Goal: Information Seeking & Learning: Learn about a topic

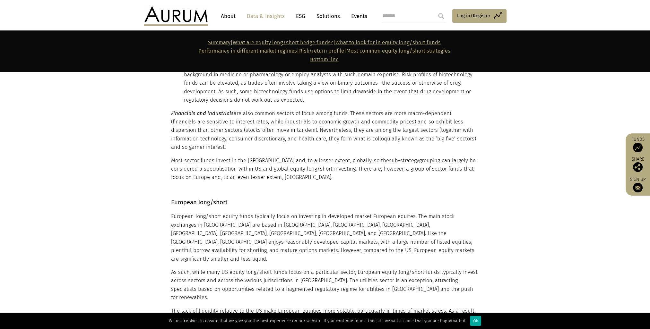
scroll to position [4666, 0]
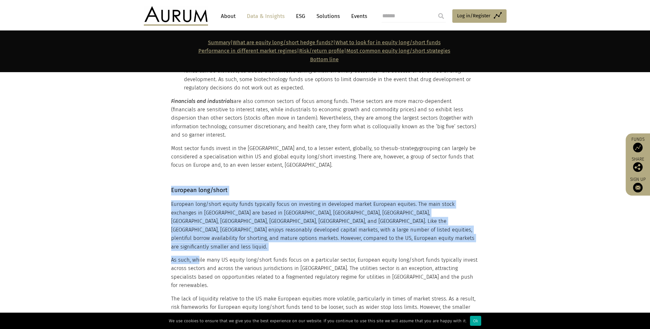
drag, startPoint x: 169, startPoint y: 149, endPoint x: 197, endPoint y: 147, distance: 28.3
click at [197, 186] on div "European long/short European long/short equity funds typically focus on investi…" at bounding box center [325, 281] width 321 height 190
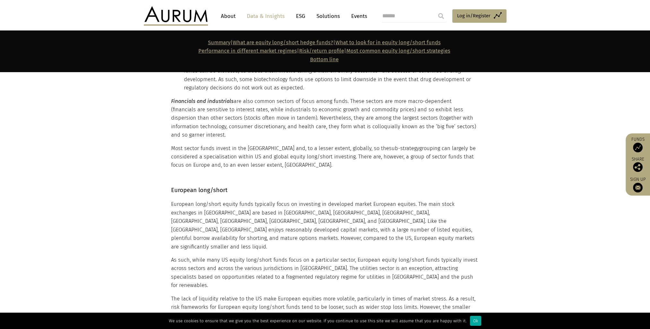
drag, startPoint x: 197, startPoint y: 147, endPoint x: 236, endPoint y: 163, distance: 42.5
click at [236, 256] on p "As such, while many US equity long/short funds focus on a particular sector, Eu…" at bounding box center [324, 273] width 306 height 34
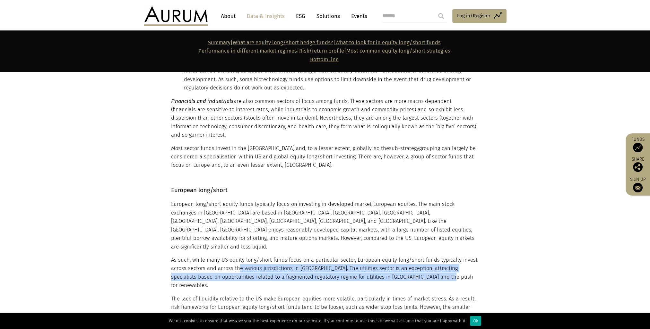
drag, startPoint x: 236, startPoint y: 157, endPoint x: 429, endPoint y: 169, distance: 192.8
click at [429, 256] on p "As such, while many US equity long/short funds focus on a particular sector, Eu…" at bounding box center [324, 273] width 306 height 34
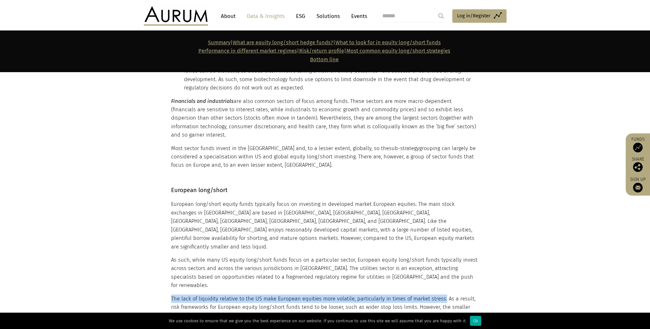
drag, startPoint x: 172, startPoint y: 179, endPoint x: 441, endPoint y: 179, distance: 268.8
click at [441, 294] on p "The lack of liquidity relative to the US make European equities more volatile, …" at bounding box center [324, 311] width 306 height 34
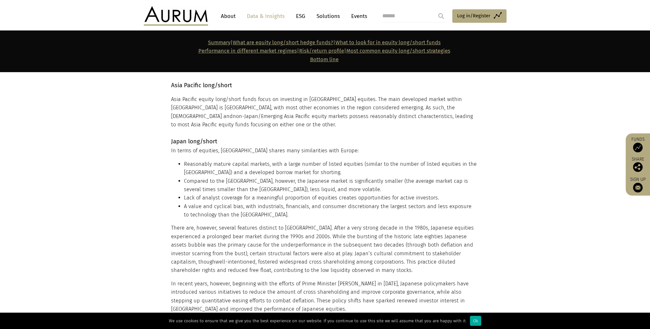
scroll to position [4987, 0]
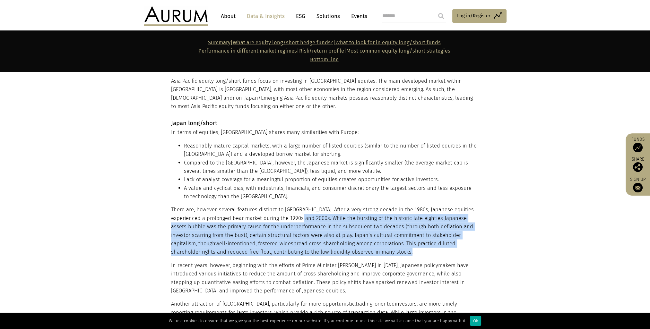
drag, startPoint x: 294, startPoint y: 92, endPoint x: 352, endPoint y: 128, distance: 68.0
click at [352, 206] on p "There are, however, several features distinct to Japan. After a very strong dec…" at bounding box center [324, 231] width 306 height 51
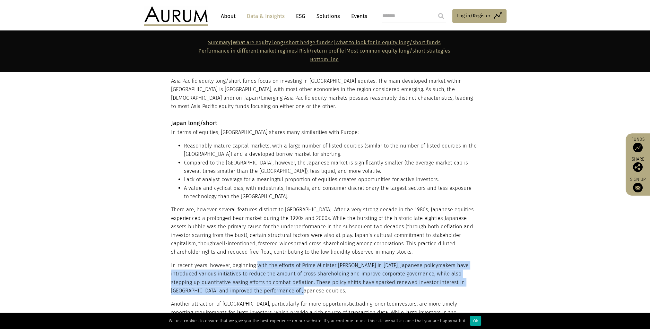
drag, startPoint x: 254, startPoint y: 140, endPoint x: 282, endPoint y: 162, distance: 35.4
click at [282, 261] on p "In recent years, however, beginning with the efforts of Prime Minister Shinzo A…" at bounding box center [324, 278] width 306 height 34
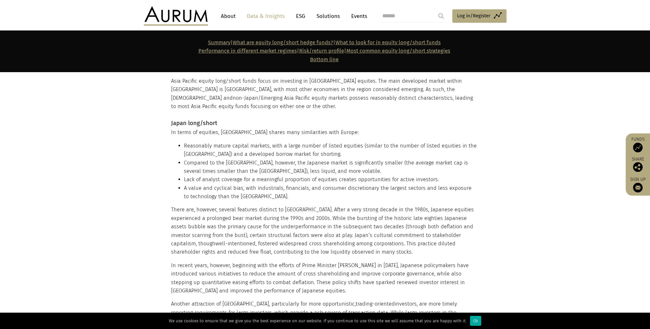
click at [227, 300] on p "Another attraction of Japan, particularly for more opportunistic, trading-orien…" at bounding box center [324, 325] width 306 height 51
drag, startPoint x: 227, startPoint y: 198, endPoint x: 203, endPoint y: 185, distance: 27.1
click at [203, 300] on p "Another attraction of Japan, particularly for more opportunistic, trading-orien…" at bounding box center [324, 325] width 306 height 51
drag, startPoint x: 248, startPoint y: 187, endPoint x: 396, endPoint y: 212, distance: 150.4
click at [396, 300] on p "Another attraction of Japan, particularly for more opportunistic, trading-orien…" at bounding box center [324, 325] width 306 height 51
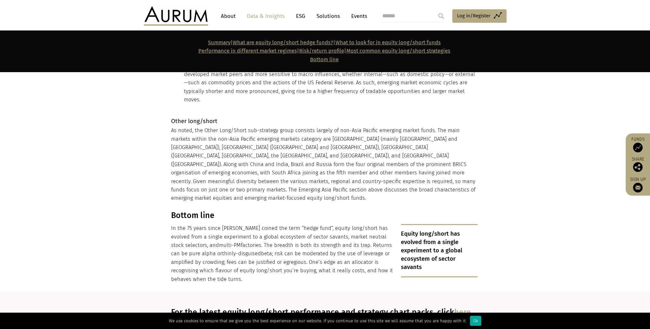
scroll to position [5682, 0]
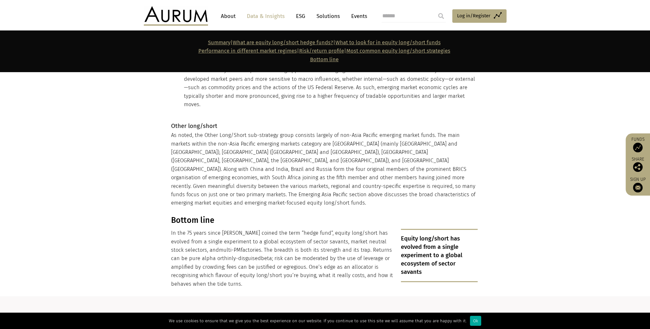
click at [467, 312] on link "here" at bounding box center [462, 317] width 17 height 10
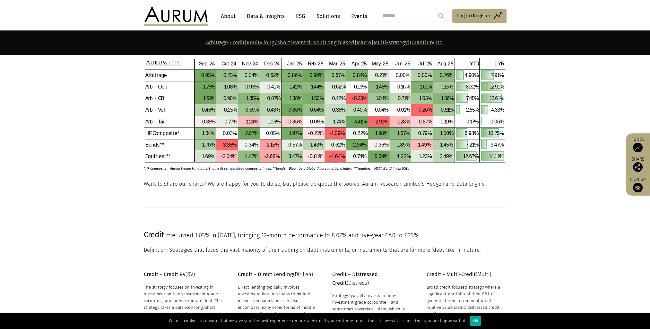
scroll to position [267, 0]
